Goal: Leave review/rating: Leave review/rating

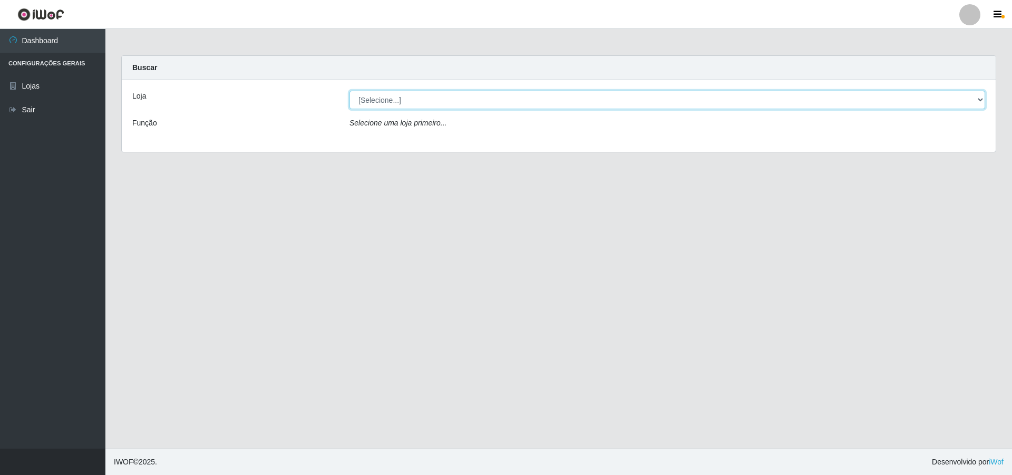
click at [414, 99] on select "[Selecione...] Atacado Vem - [STREET_ADDRESS]" at bounding box center [667, 100] width 636 height 18
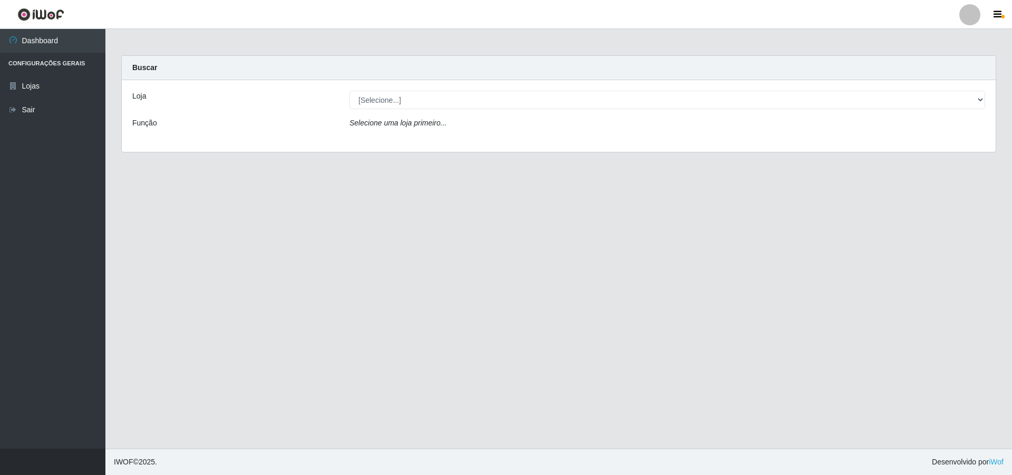
click at [403, 139] on div "Loja [Selecione...] Atacado Vem - Loja 48 Jardim Limoeiro Função Selecione uma …" at bounding box center [559, 116] width 874 height 72
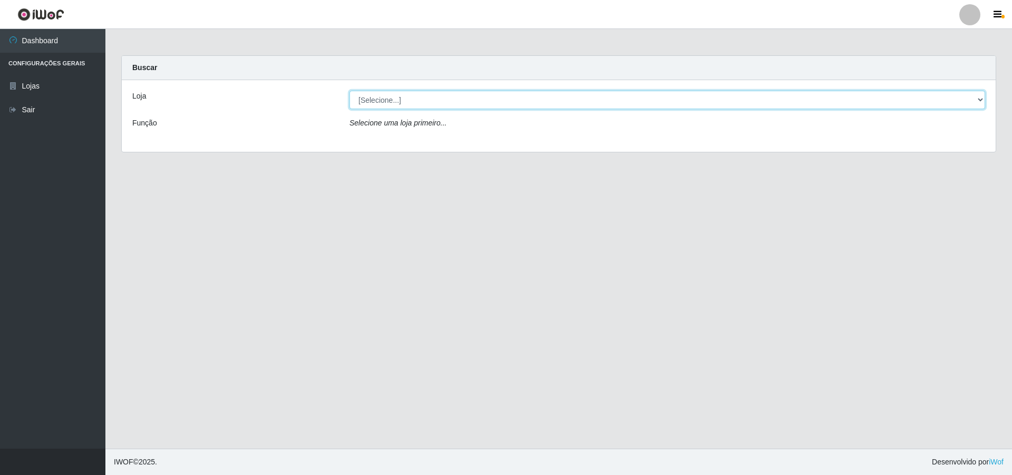
click at [413, 105] on select "[Selecione...] Atacado Vem - [STREET_ADDRESS]" at bounding box center [667, 100] width 636 height 18
select select "449"
click at [349, 91] on select "[Selecione...] Atacado Vem - [STREET_ADDRESS]" at bounding box center [667, 100] width 636 height 18
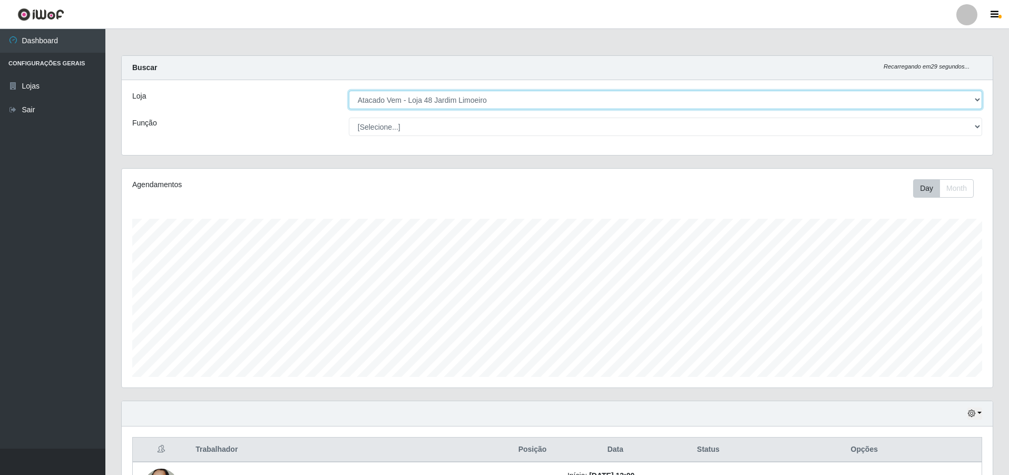
scroll to position [219, 871]
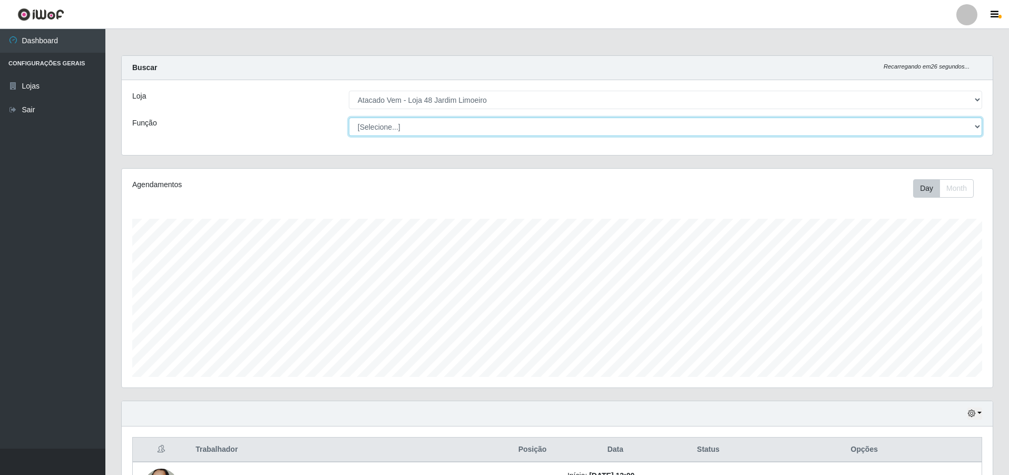
click at [413, 120] on select "[Selecione...] Repositor Repositor + Repositor ++" at bounding box center [666, 127] width 634 height 18
click at [432, 123] on select "[Selecione...] Repositor Repositor + Repositor ++" at bounding box center [666, 127] width 634 height 18
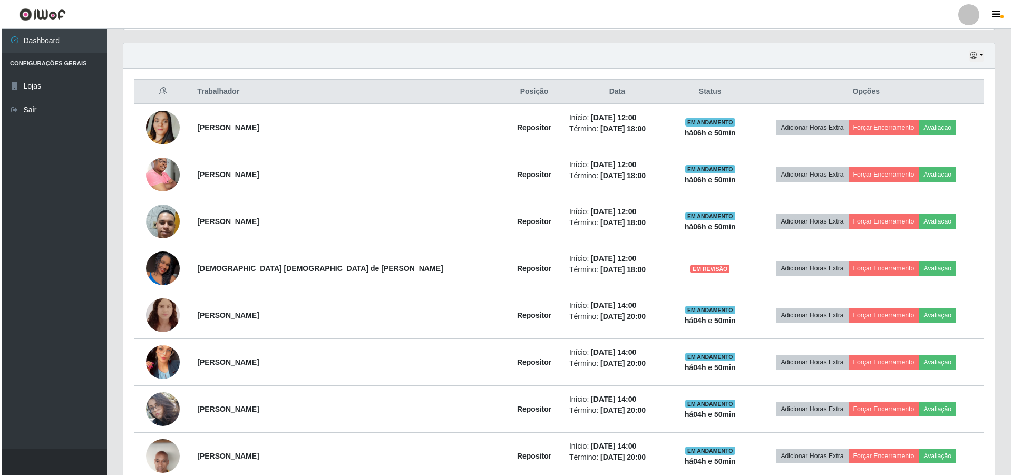
scroll to position [413, 0]
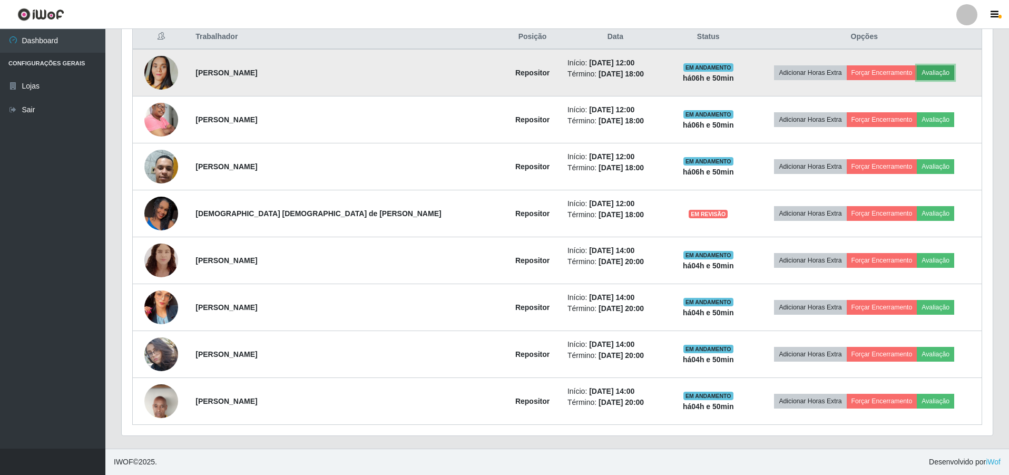
click at [917, 69] on button "Avaliação" at bounding box center [935, 72] width 37 height 15
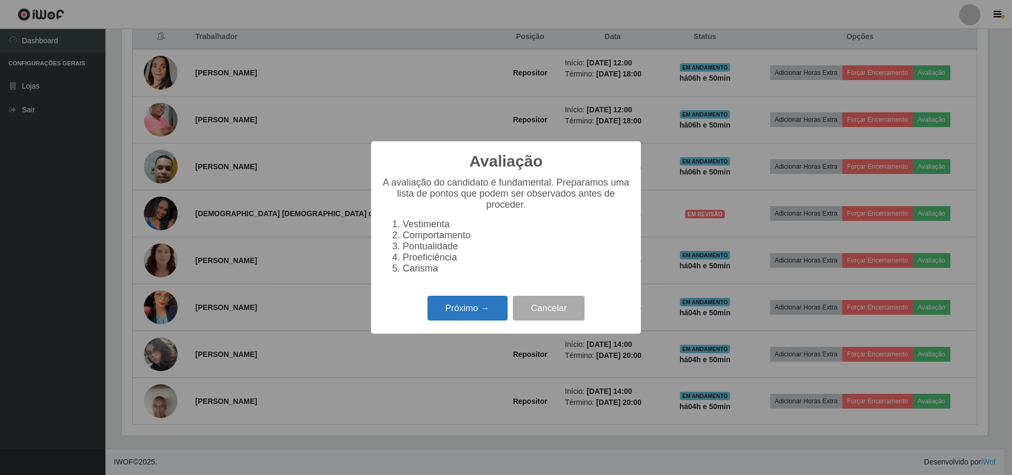
click at [458, 314] on button "Próximo →" at bounding box center [467, 308] width 80 height 25
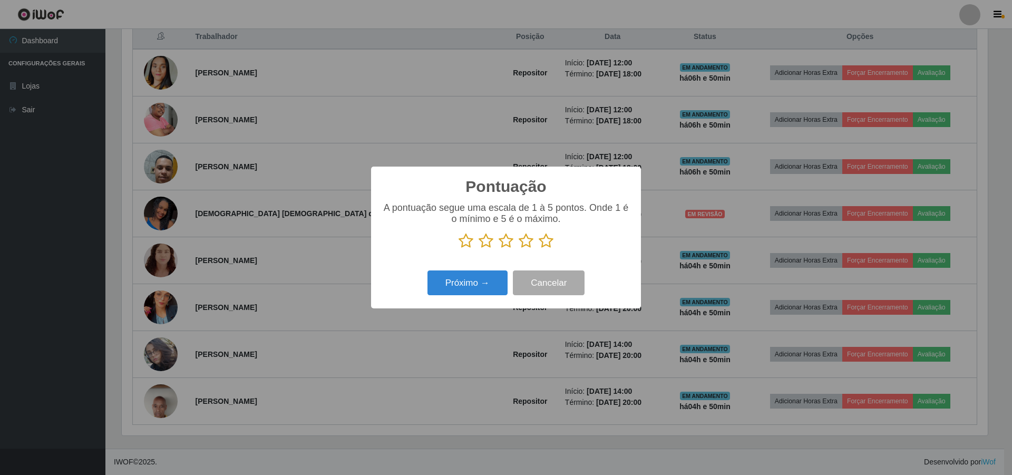
scroll to position [526902, 526255]
click at [524, 242] on icon at bounding box center [526, 241] width 15 height 16
click at [519, 249] on input "radio" at bounding box center [519, 249] width 0 height 0
click at [473, 283] on button "Próximo →" at bounding box center [467, 282] width 80 height 25
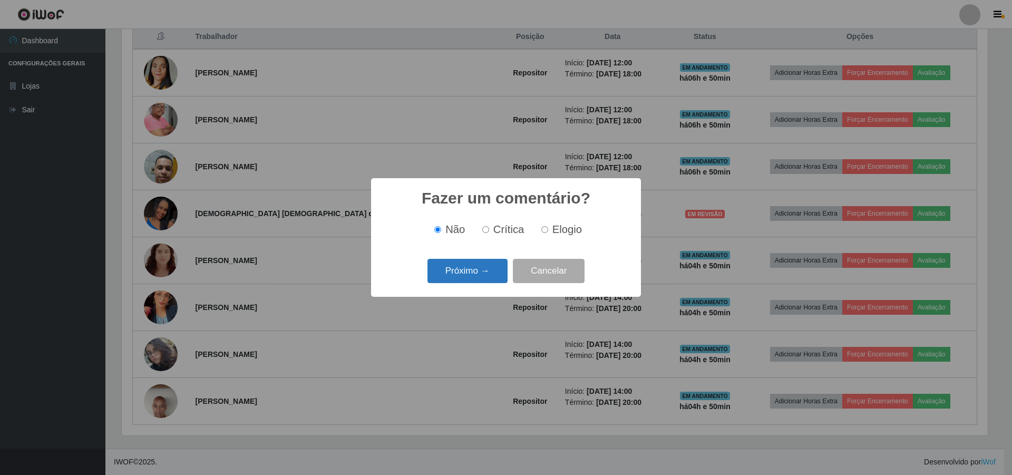
click at [473, 272] on button "Próximo →" at bounding box center [467, 271] width 80 height 25
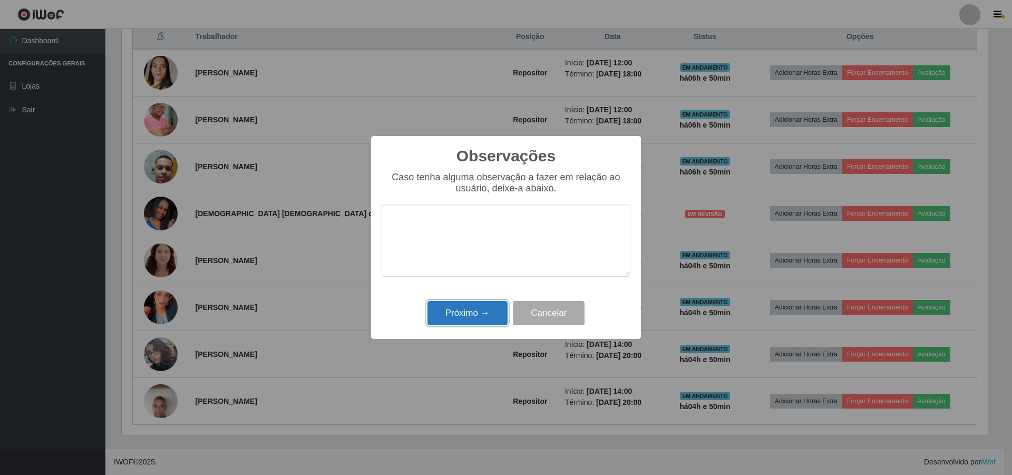
click at [455, 319] on button "Próximo →" at bounding box center [467, 313] width 80 height 25
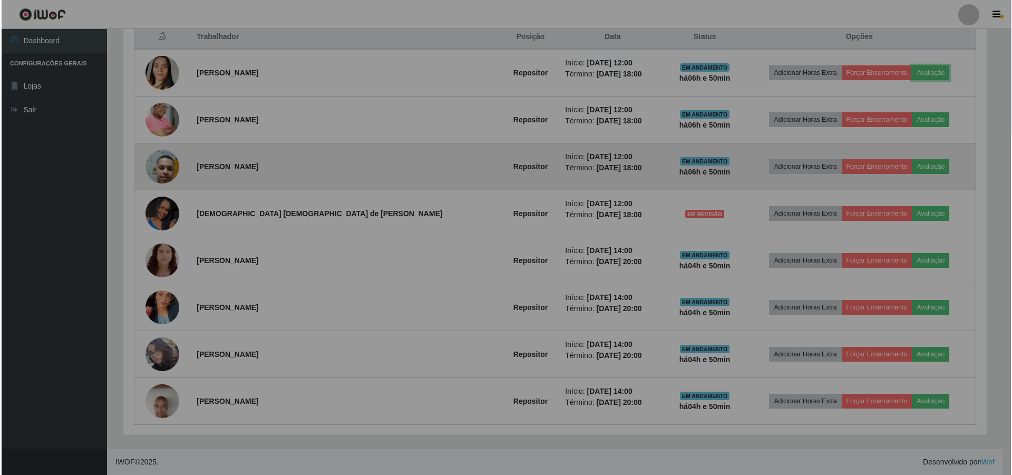
scroll to position [219, 871]
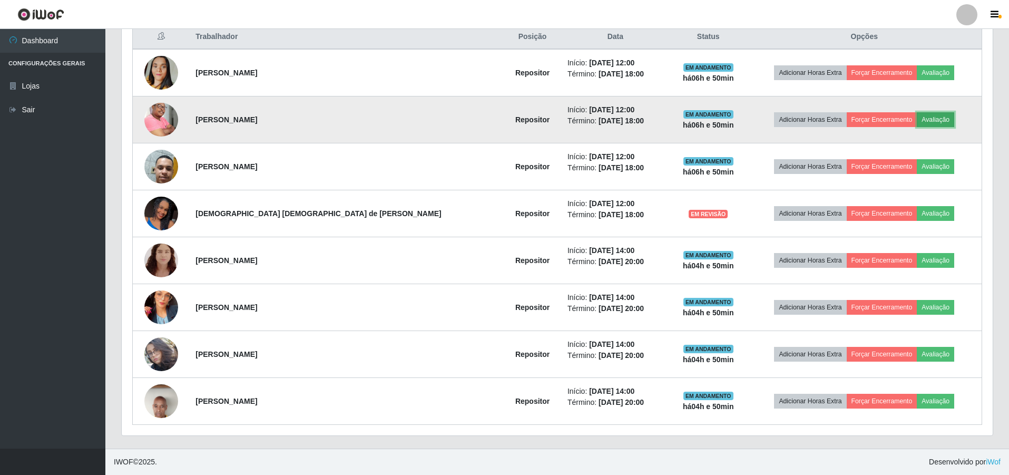
click at [917, 120] on button "Avaliação" at bounding box center [935, 119] width 37 height 15
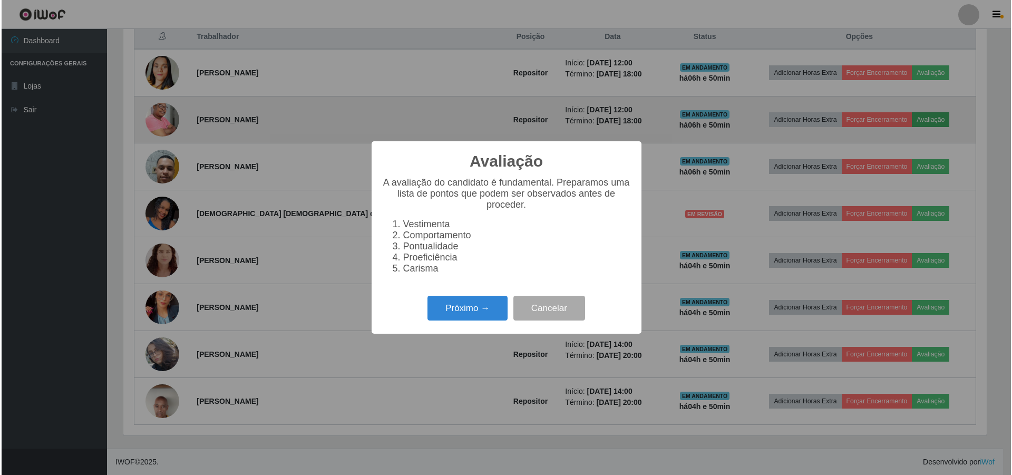
scroll to position [219, 866]
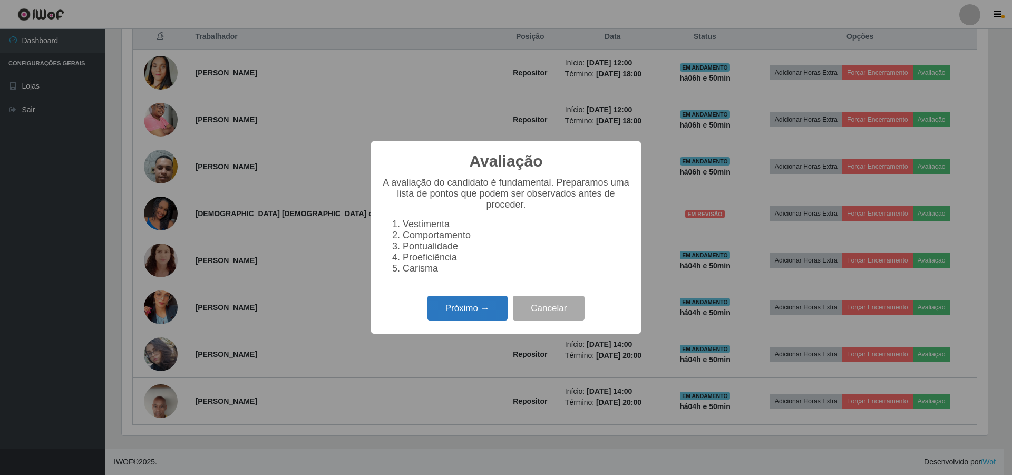
click at [464, 317] on button "Próximo →" at bounding box center [467, 308] width 80 height 25
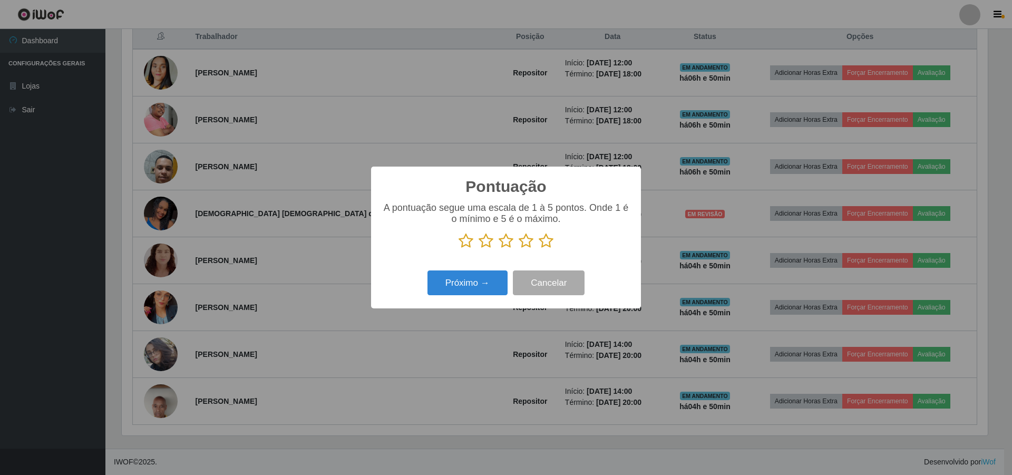
click at [490, 241] on icon at bounding box center [486, 241] width 15 height 16
click at [479, 249] on input "radio" at bounding box center [479, 249] width 0 height 0
click at [507, 242] on icon at bounding box center [506, 241] width 15 height 16
click at [499, 249] on input "radio" at bounding box center [499, 249] width 0 height 0
click at [485, 243] on icon at bounding box center [486, 241] width 15 height 16
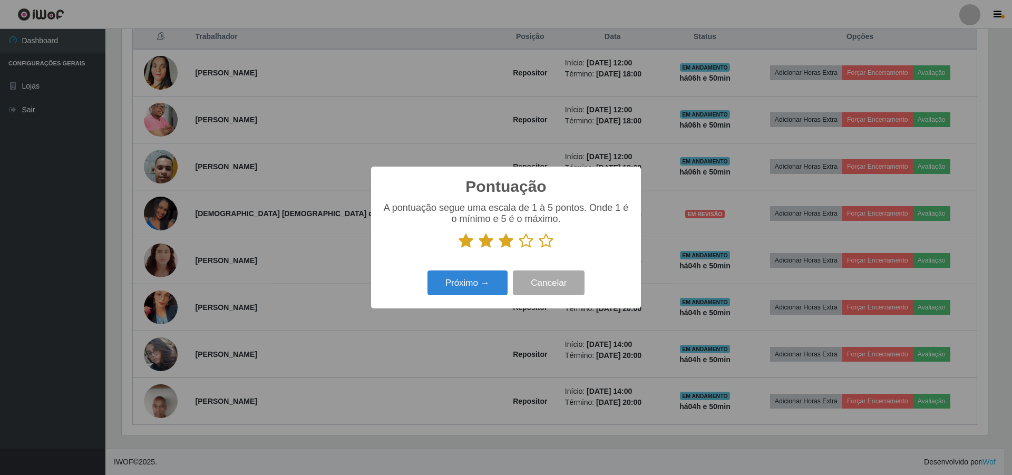
click at [479, 249] on input "radio" at bounding box center [479, 249] width 0 height 0
click at [490, 285] on button "Próximo →" at bounding box center [467, 282] width 80 height 25
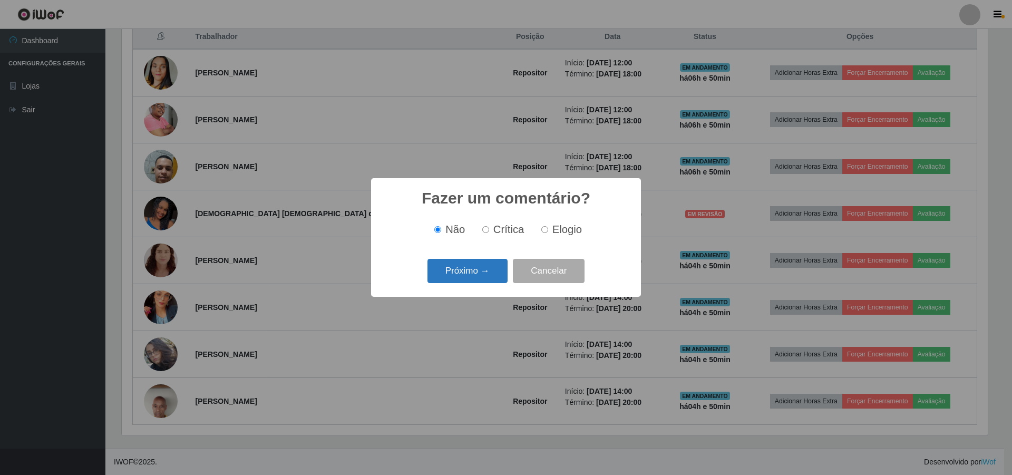
click at [487, 284] on button "Próximo →" at bounding box center [467, 271] width 80 height 25
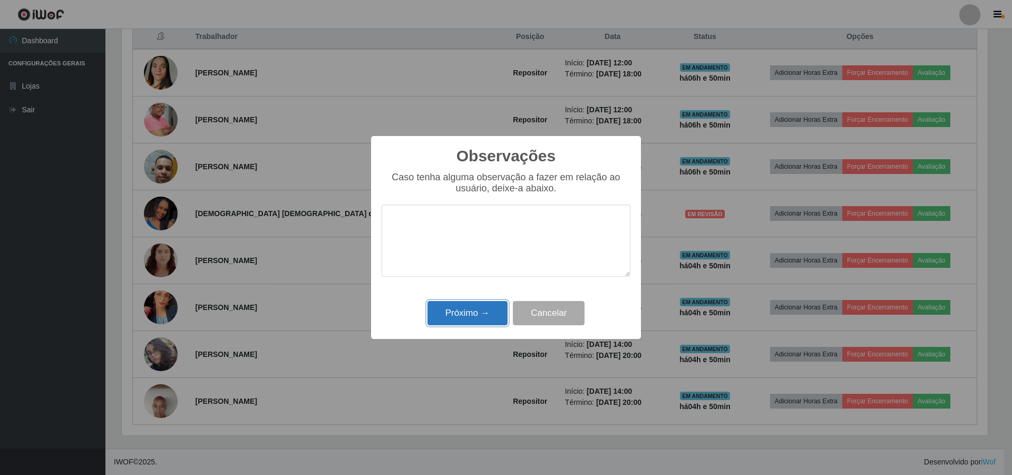
click at [471, 315] on button "Próximo →" at bounding box center [467, 313] width 80 height 25
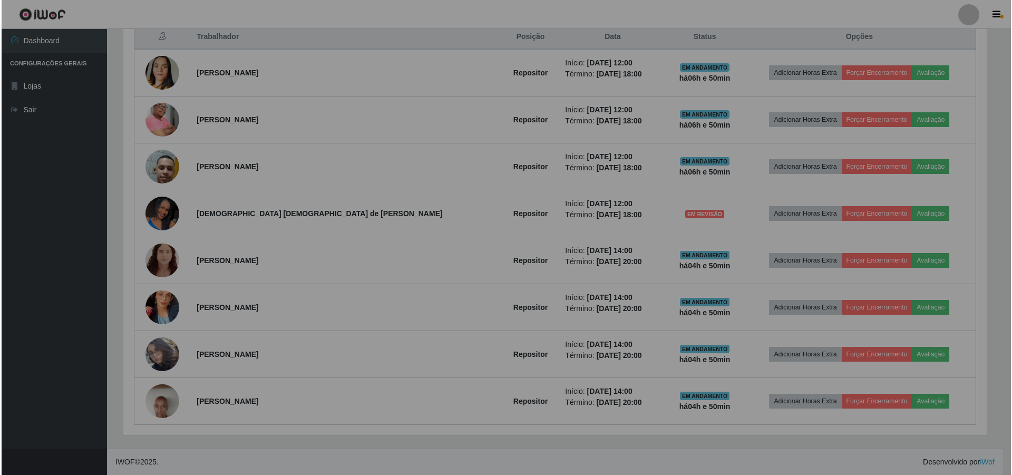
scroll to position [219, 871]
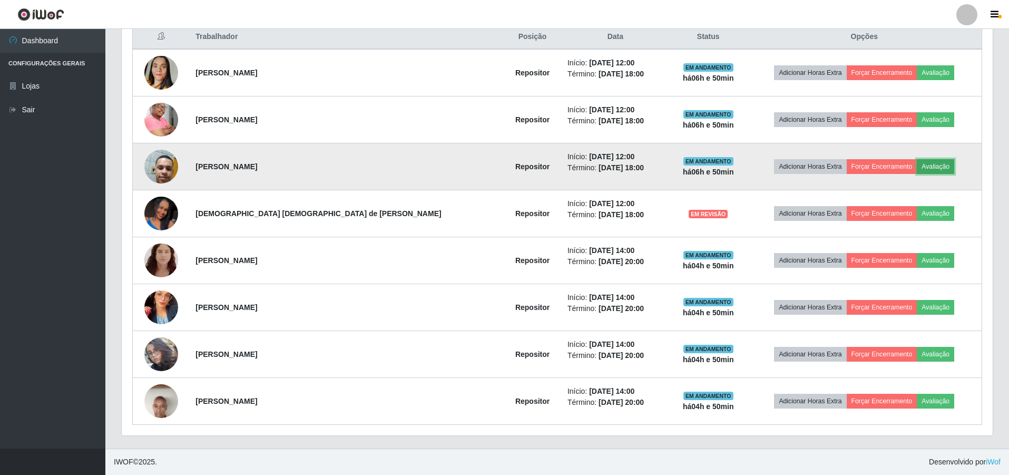
click at [920, 164] on button "Avaliação" at bounding box center [935, 166] width 37 height 15
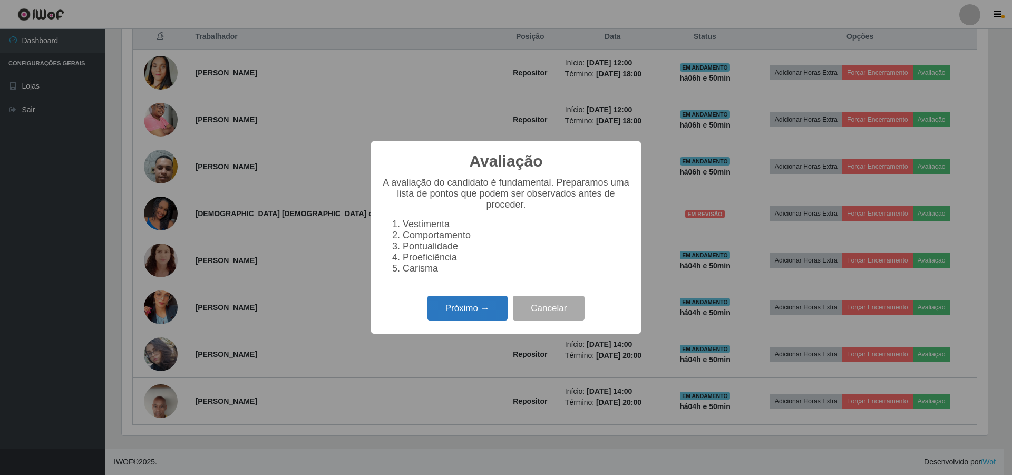
click at [468, 316] on button "Próximo →" at bounding box center [467, 308] width 80 height 25
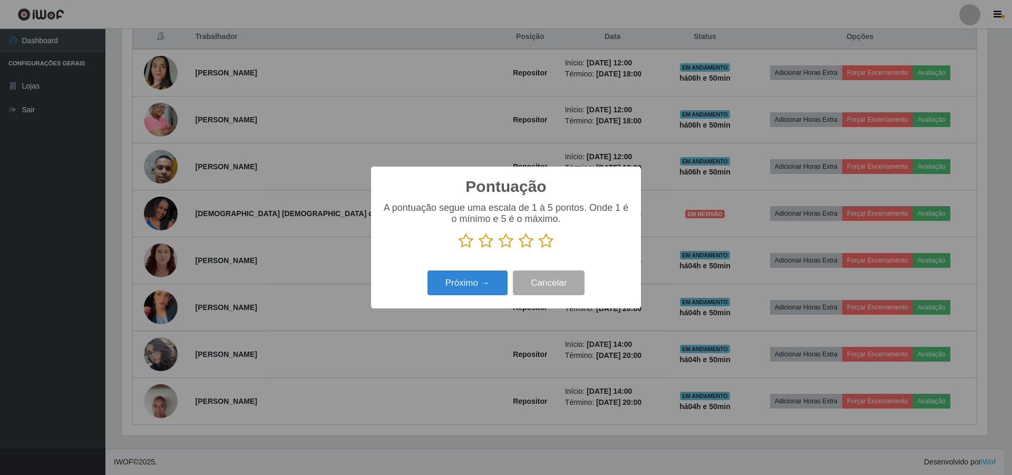
scroll to position [526902, 526255]
click at [505, 245] on icon at bounding box center [506, 241] width 15 height 16
click at [499, 249] on input "radio" at bounding box center [499, 249] width 0 height 0
click at [456, 286] on button "Próximo →" at bounding box center [467, 282] width 80 height 25
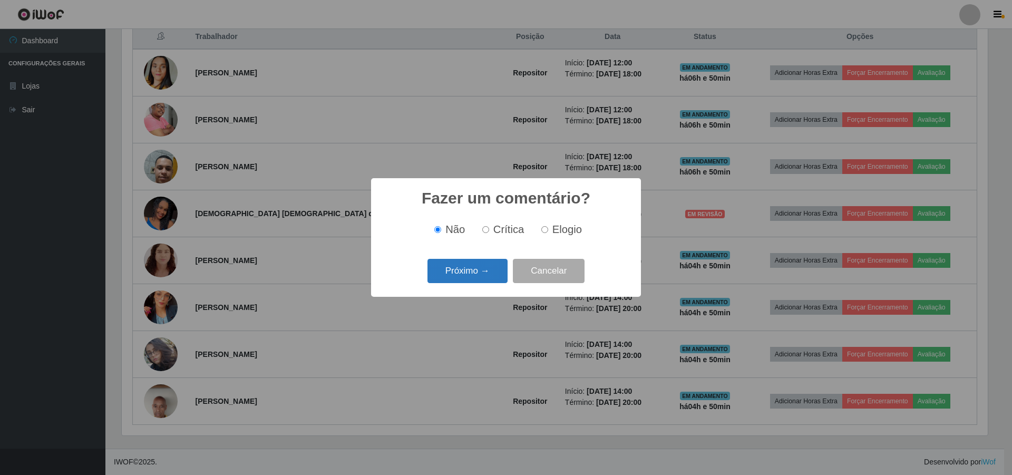
click at [465, 268] on button "Próximo →" at bounding box center [467, 271] width 80 height 25
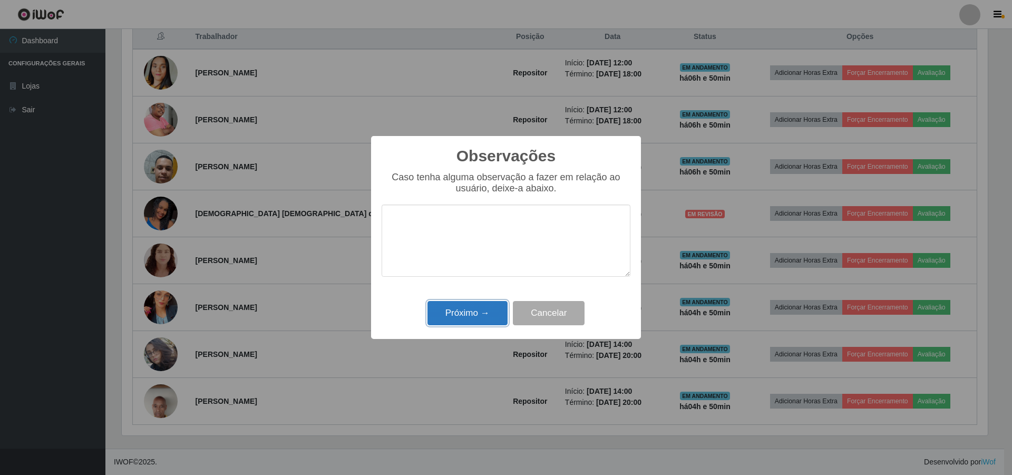
click at [456, 307] on button "Próximo →" at bounding box center [467, 313] width 80 height 25
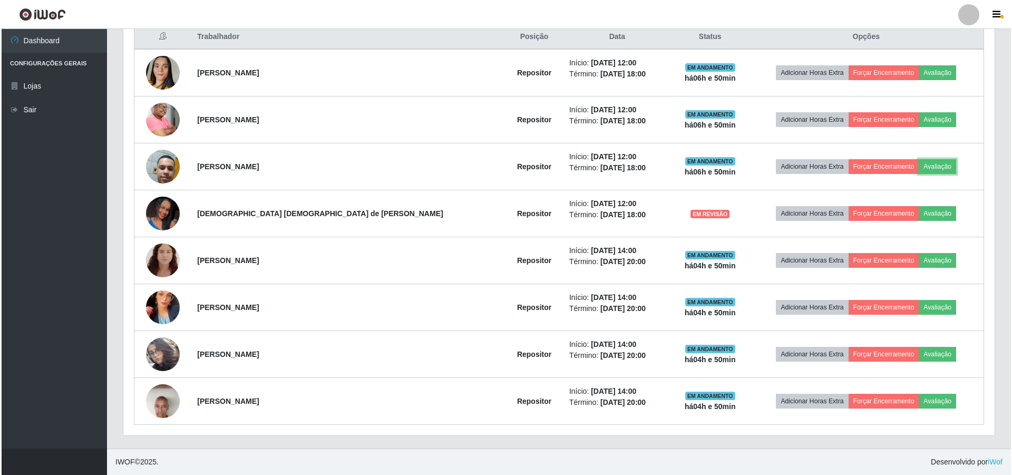
scroll to position [219, 871]
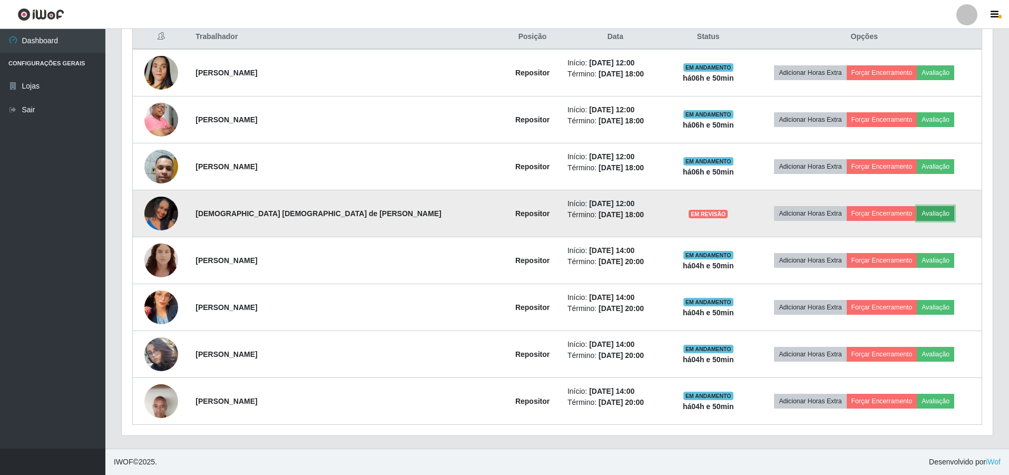
click at [917, 216] on button "Avaliação" at bounding box center [935, 213] width 37 height 15
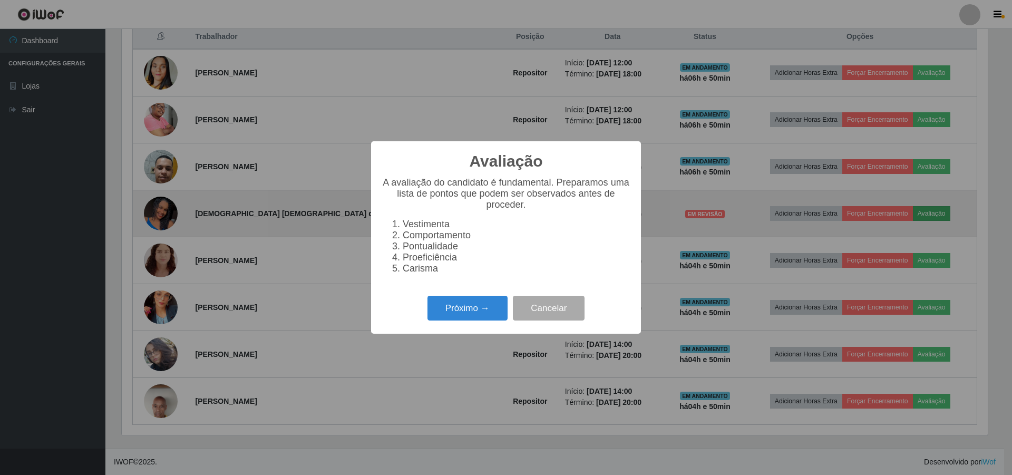
scroll to position [219, 866]
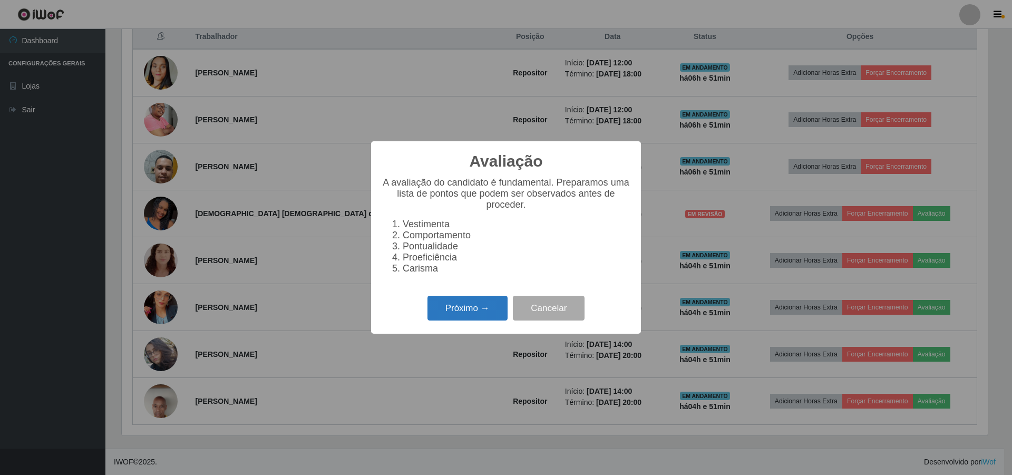
click at [463, 312] on button "Próximo →" at bounding box center [467, 308] width 80 height 25
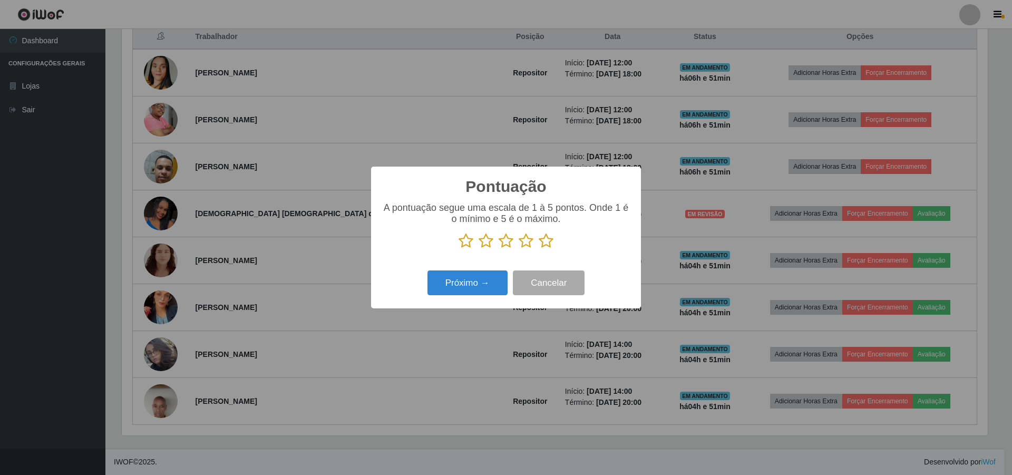
click at [504, 239] on icon at bounding box center [506, 241] width 15 height 16
click at [499, 249] on input "radio" at bounding box center [499, 249] width 0 height 0
click at [464, 288] on button "Próximo →" at bounding box center [467, 282] width 80 height 25
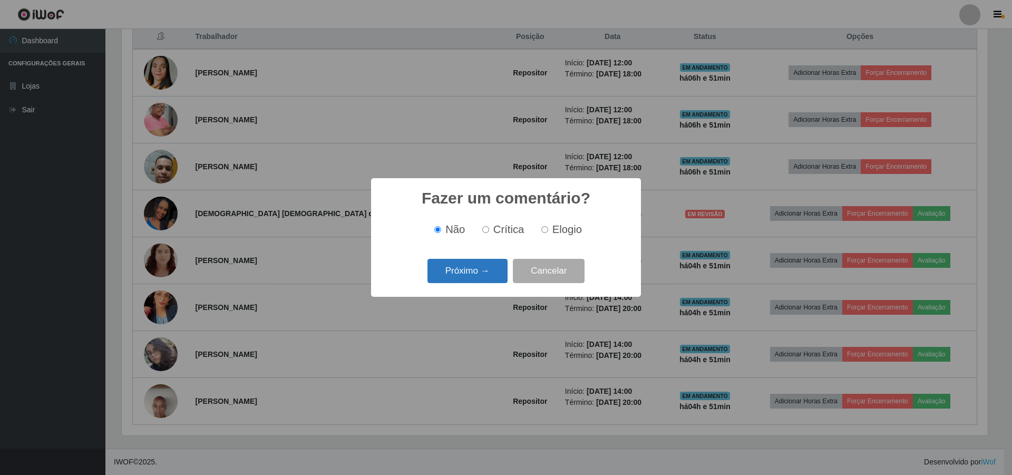
click at [457, 266] on button "Próximo →" at bounding box center [467, 271] width 80 height 25
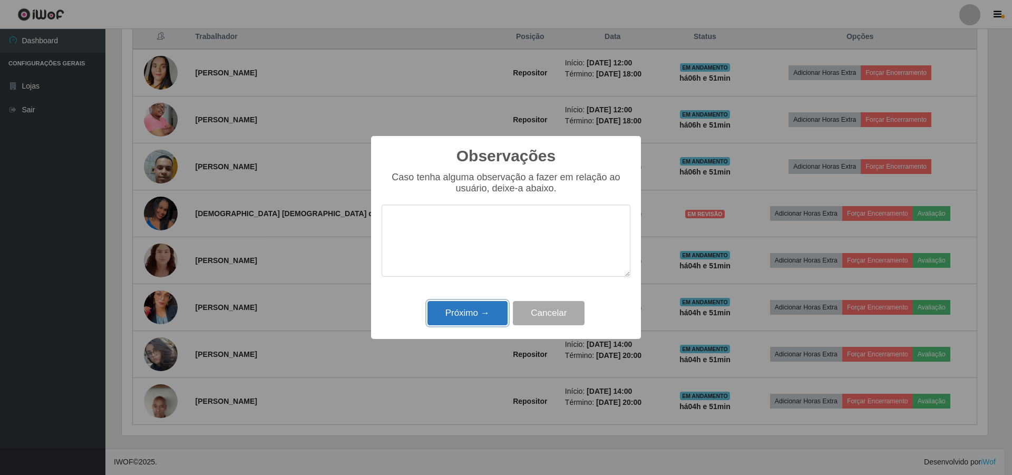
click at [458, 316] on button "Próximo →" at bounding box center [467, 313] width 80 height 25
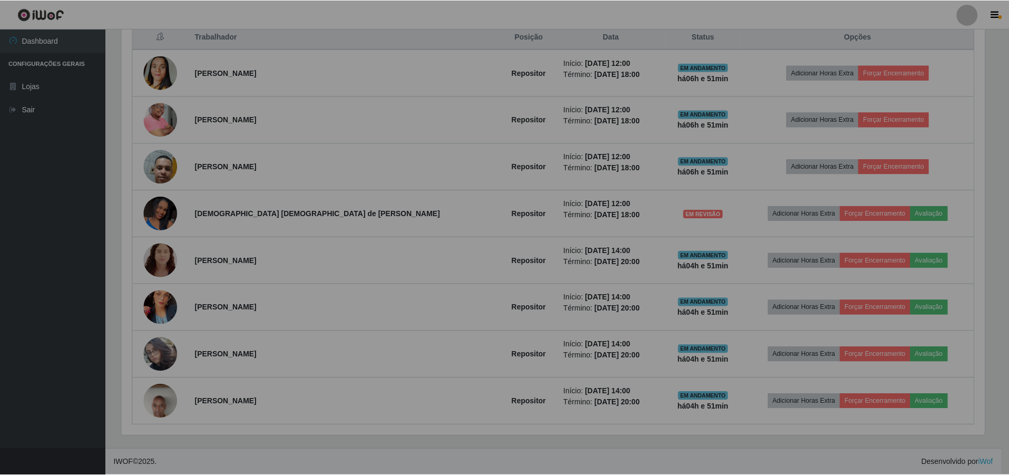
scroll to position [0, 0]
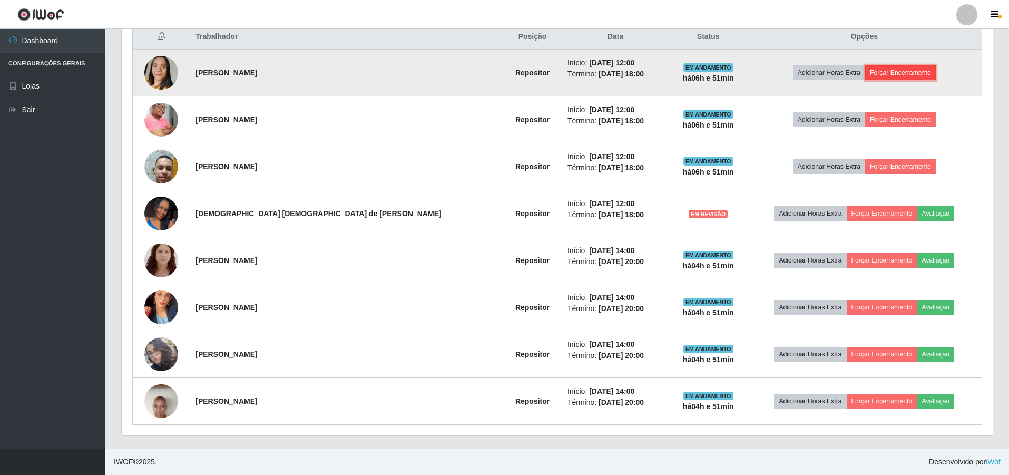
click at [881, 73] on button "Forçar Encerramento" at bounding box center [901, 72] width 71 height 15
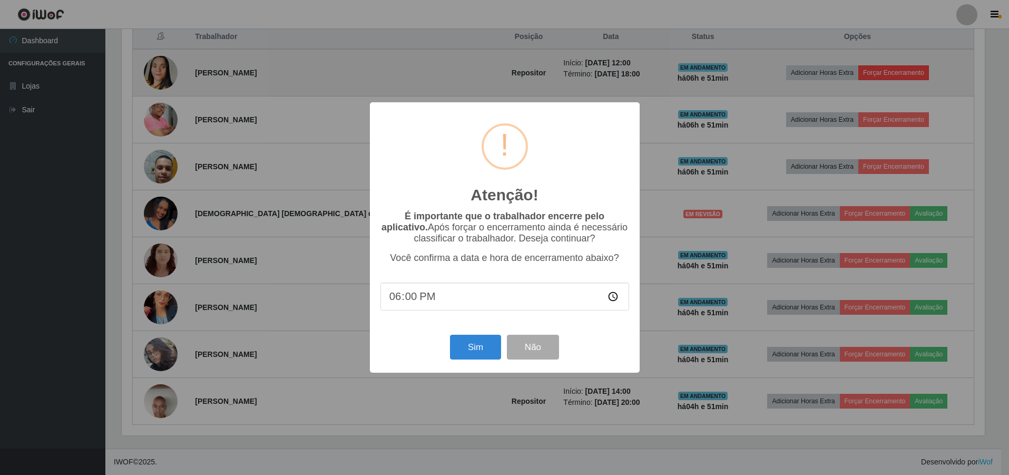
scroll to position [219, 866]
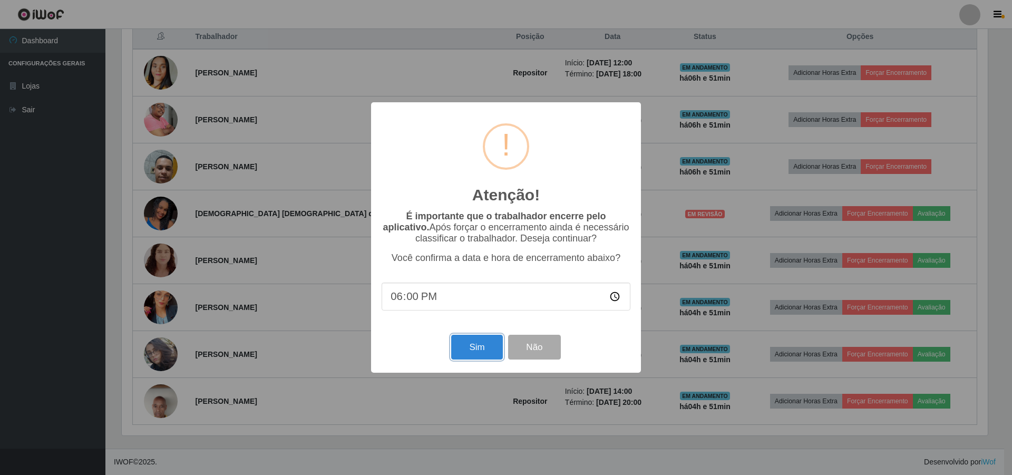
drag, startPoint x: 468, startPoint y: 352, endPoint x: 497, endPoint y: 339, distance: 31.8
click at [468, 352] on button "Sim" at bounding box center [476, 347] width 51 height 25
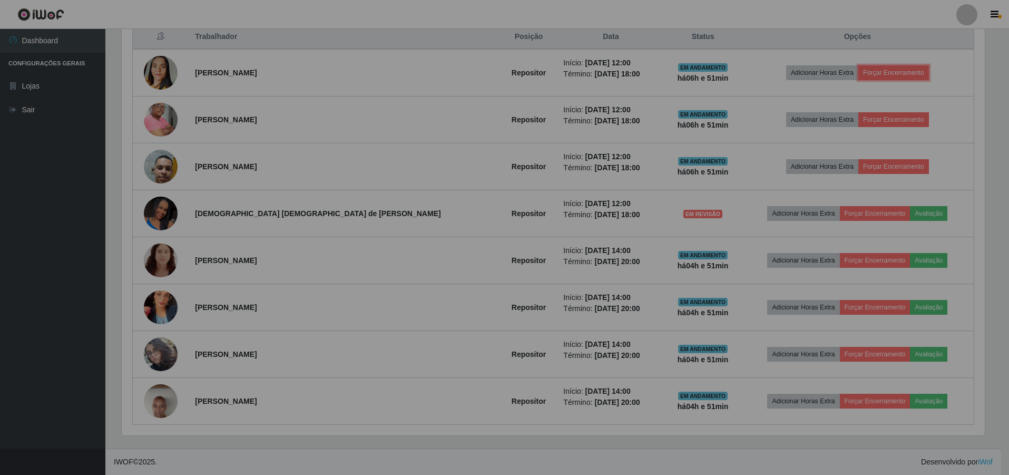
scroll to position [526902, 526249]
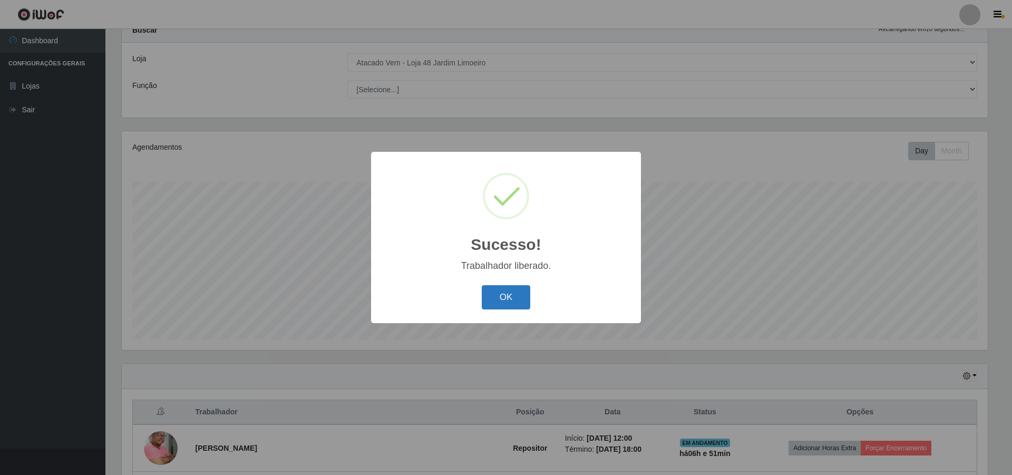
click at [496, 298] on button "OK" at bounding box center [506, 297] width 49 height 25
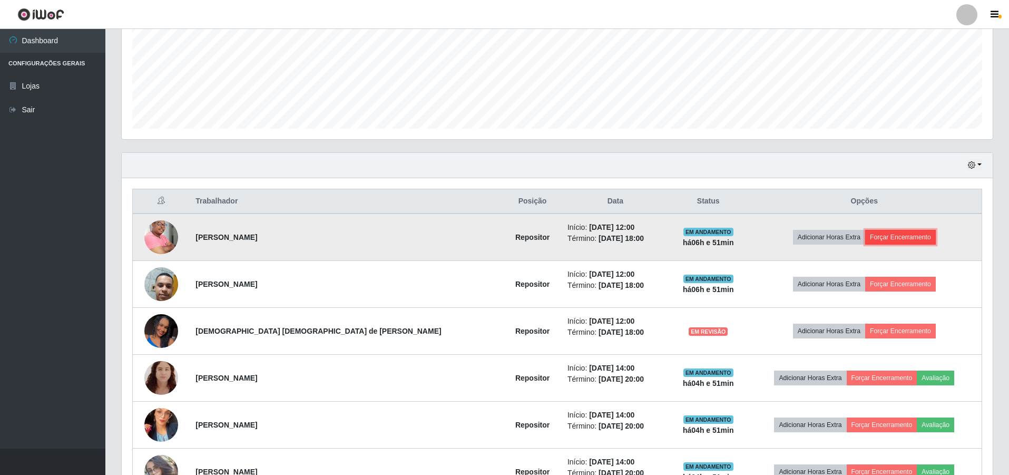
click at [881, 237] on button "Forçar Encerramento" at bounding box center [901, 237] width 71 height 15
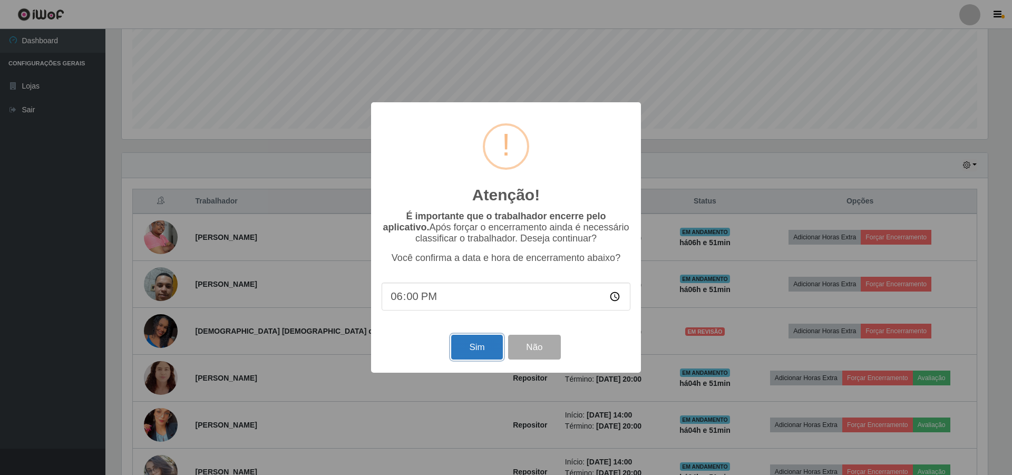
click at [470, 349] on button "Sim" at bounding box center [476, 347] width 51 height 25
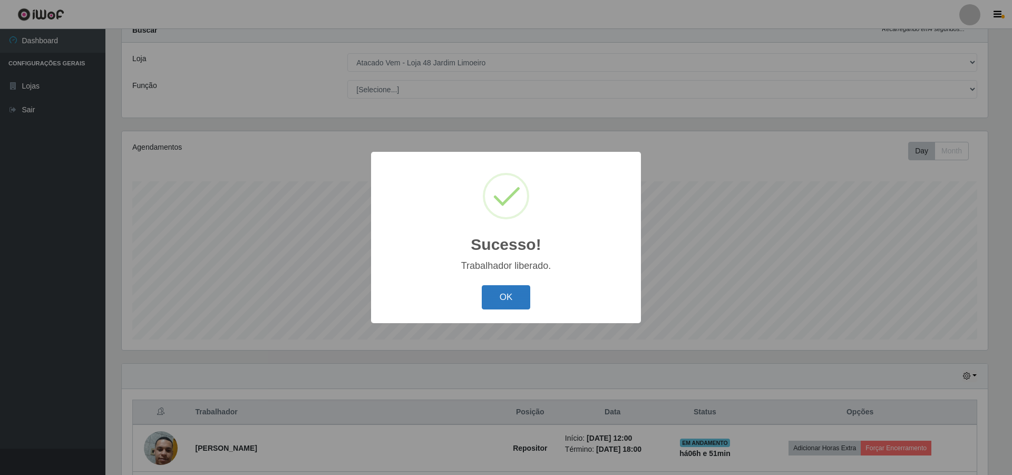
click at [499, 300] on button "OK" at bounding box center [506, 297] width 49 height 25
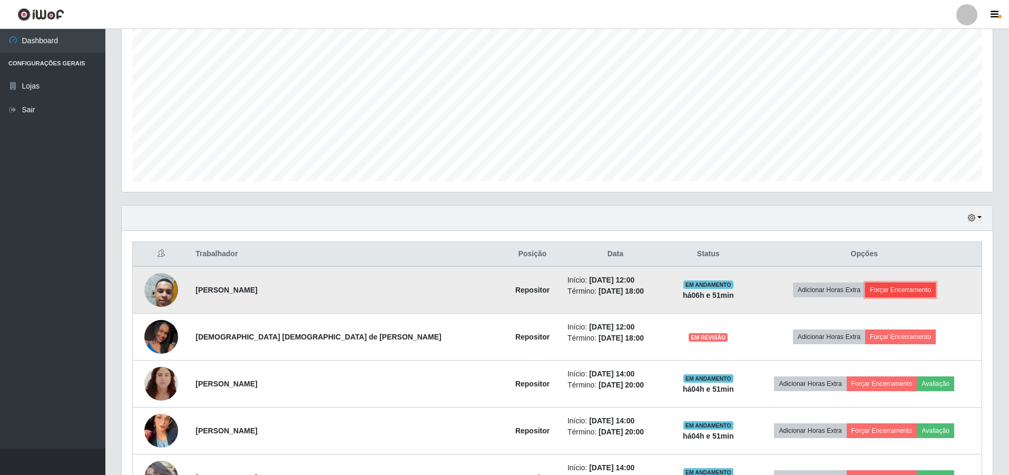
click at [872, 293] on button "Forçar Encerramento" at bounding box center [901, 290] width 71 height 15
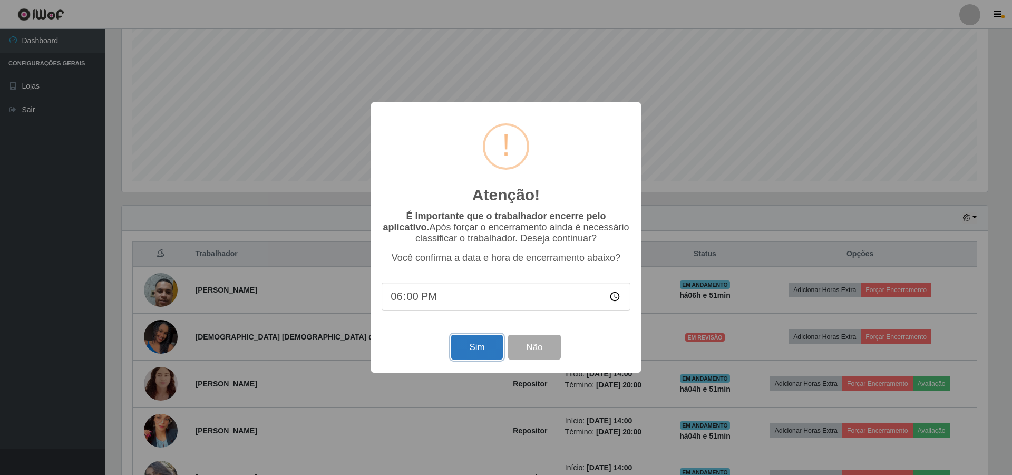
click at [462, 344] on button "Sim" at bounding box center [476, 347] width 51 height 25
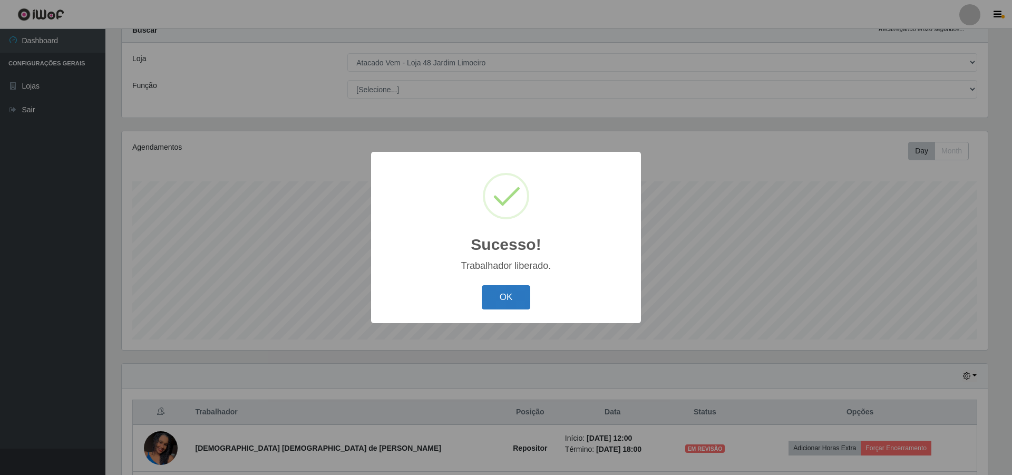
click at [511, 290] on button "OK" at bounding box center [506, 297] width 49 height 25
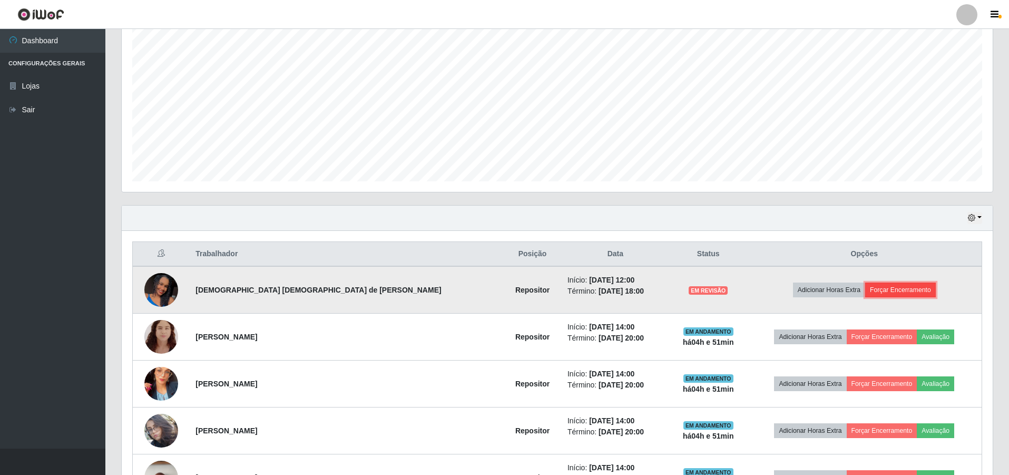
click at [879, 294] on button "Forçar Encerramento" at bounding box center [901, 290] width 71 height 15
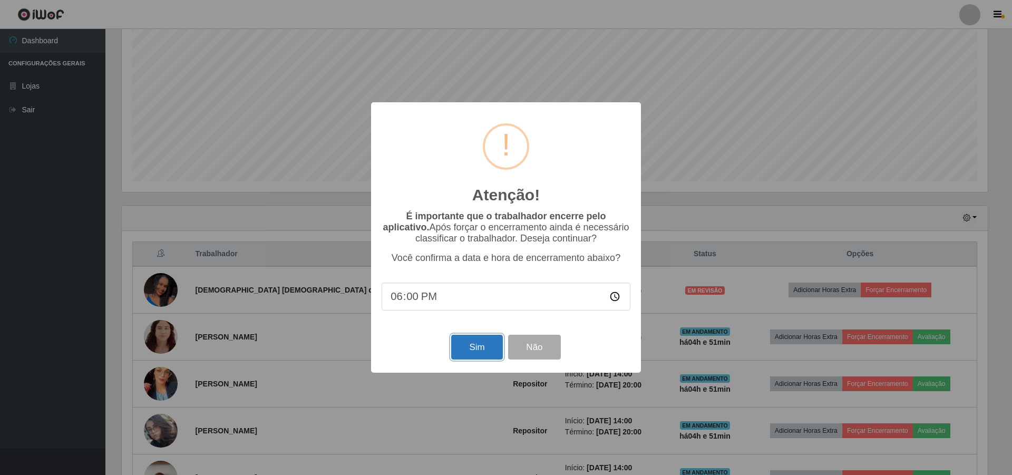
click at [480, 347] on button "Sim" at bounding box center [476, 347] width 51 height 25
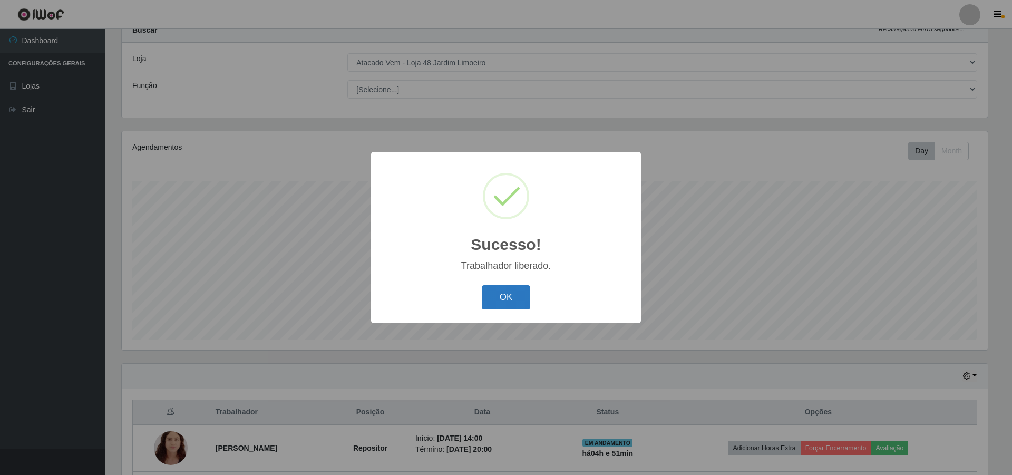
click at [501, 296] on button "OK" at bounding box center [506, 297] width 49 height 25
